Goal: Task Accomplishment & Management: Manage account settings

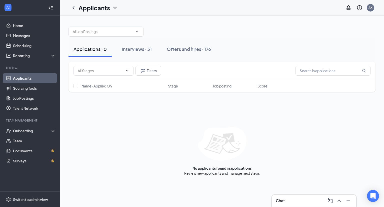
click at [47, 81] on link "Applicants" at bounding box center [34, 78] width 43 height 10
click at [146, 49] on div "Interviews · 31" at bounding box center [137, 49] width 30 height 6
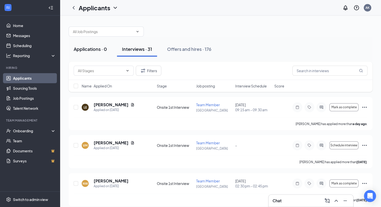
click at [104, 48] on div "Applications · 0" at bounding box center [90, 49] width 33 height 6
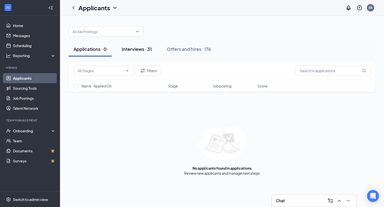
click at [148, 50] on div "Interviews · 31" at bounding box center [137, 49] width 30 height 6
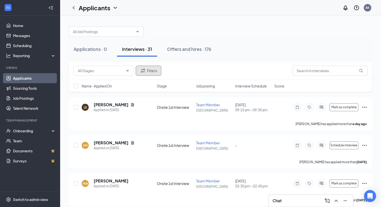
click at [156, 71] on button "Filters" at bounding box center [149, 71] width 26 height 10
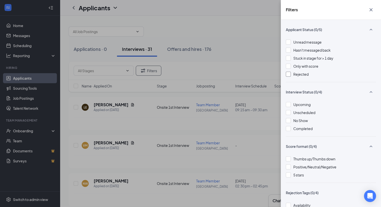
click at [288, 73] on div at bounding box center [287, 74] width 5 height 5
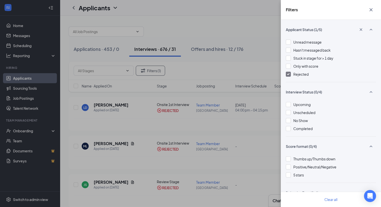
click at [277, 124] on div "Filters Applicant Status (1/5) Unread message Hasn't messaged back Stuck in sta…" at bounding box center [190, 103] width 381 height 207
click at [371, 11] on icon "Cross" at bounding box center [371, 10] width 6 height 6
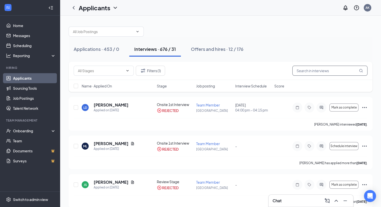
click at [327, 71] on input "text" at bounding box center [329, 71] width 75 height 10
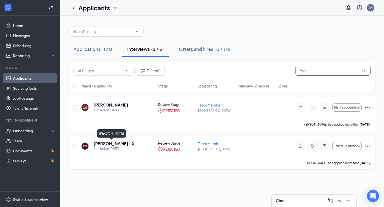
type input "cass"
click at [110, 143] on h5 "[PERSON_NAME]" at bounding box center [111, 144] width 35 height 6
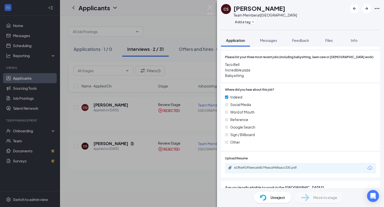
scroll to position [281, 0]
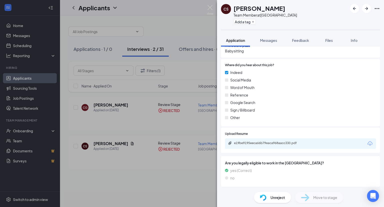
click at [275, 195] on span "Unreject" at bounding box center [278, 197] width 15 height 6
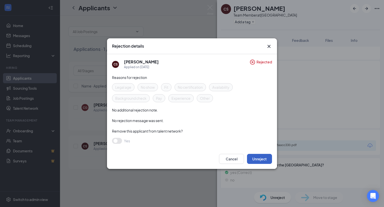
click at [259, 161] on button "Unreject" at bounding box center [259, 159] width 25 height 10
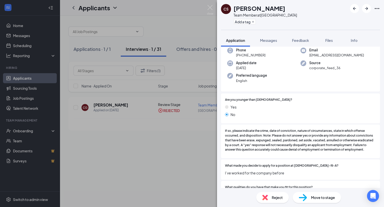
scroll to position [0, 0]
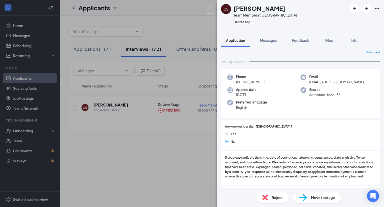
click at [326, 197] on span "Move to stage" at bounding box center [323, 197] width 24 height 6
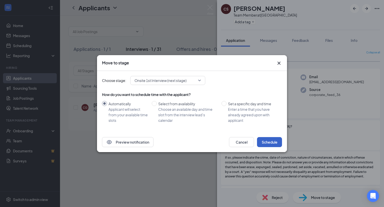
click at [269, 141] on button "Schedule" at bounding box center [269, 142] width 25 height 10
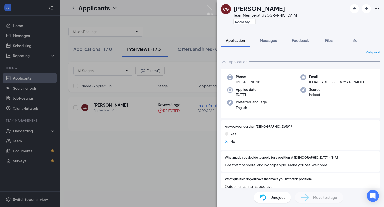
click at [206, 6] on div "CG [PERSON_NAME] Team Member at [GEOGRAPHIC_DATA] Add a tag Application Message…" at bounding box center [192, 103] width 384 height 207
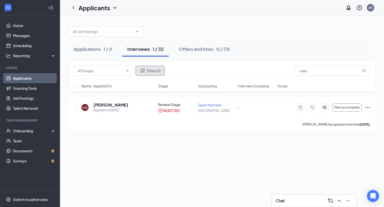
click at [151, 68] on button "Filters (1)" at bounding box center [150, 71] width 29 height 10
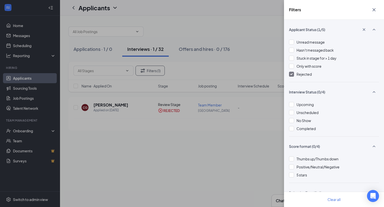
click at [292, 72] on div at bounding box center [291, 74] width 5 height 5
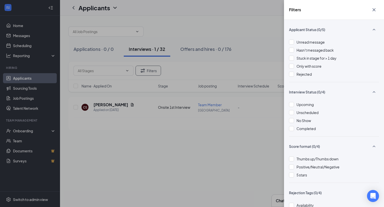
click at [261, 38] on div "Filters Applicant Status (0/5) Unread message Hasn't messaged back Stuck in sta…" at bounding box center [192, 103] width 384 height 207
click at [374, 10] on icon "Cross" at bounding box center [374, 9] width 3 height 3
